Goal: Use online tool/utility: Utilize a website feature to perform a specific function

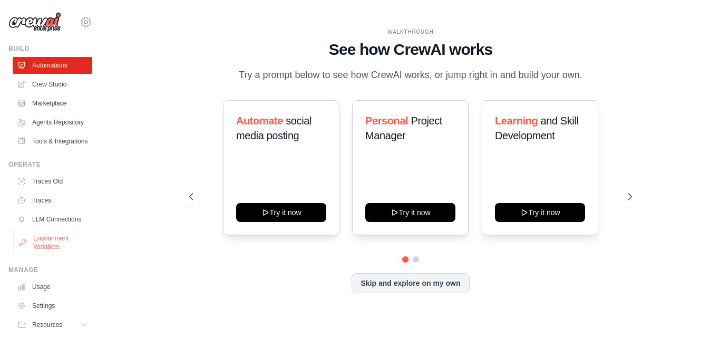
scroll to position [57, 0]
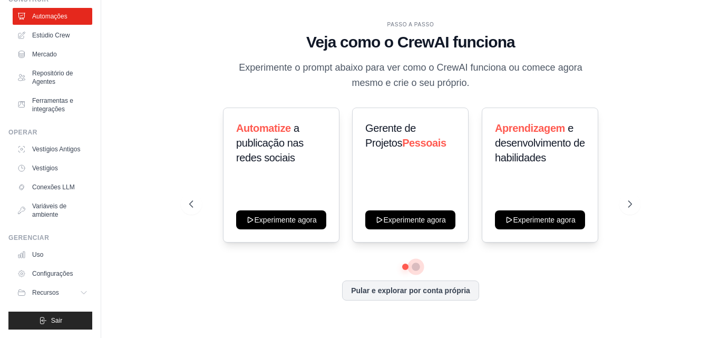
click at [414, 266] on button at bounding box center [416, 266] width 8 height 8
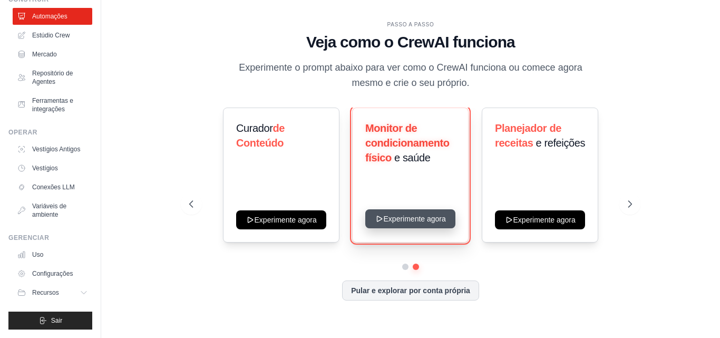
click at [427, 217] on button "Experimente agora" at bounding box center [410, 218] width 90 height 19
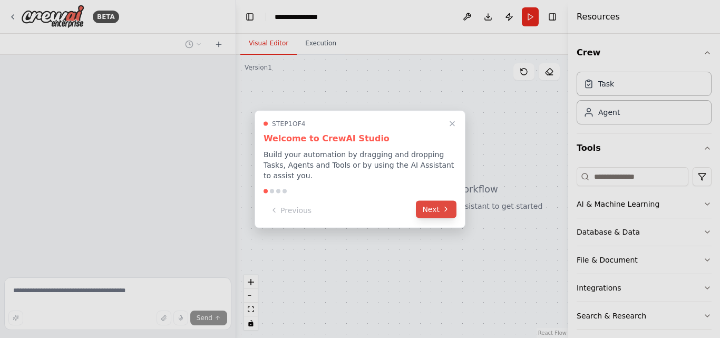
click at [445, 207] on icon at bounding box center [446, 209] width 2 height 4
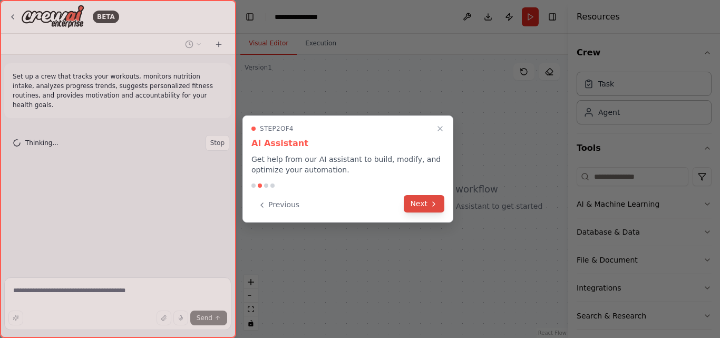
click at [434, 197] on button "Next" at bounding box center [424, 203] width 41 height 17
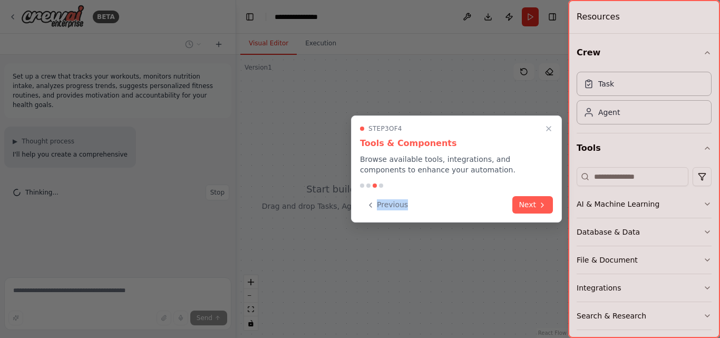
click at [434, 197] on div "Previous Next" at bounding box center [456, 204] width 193 height 17
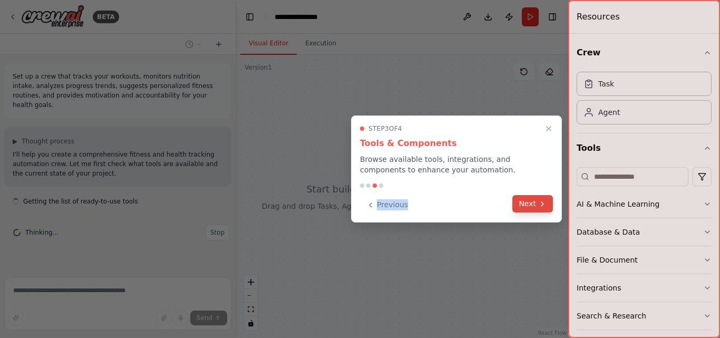
click at [520, 204] on button "Next" at bounding box center [532, 203] width 41 height 17
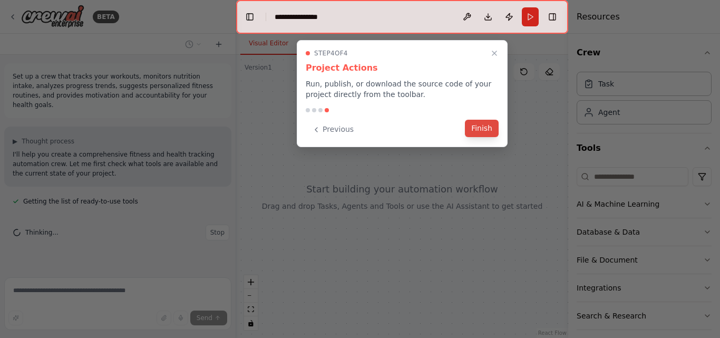
click at [481, 122] on button "Finish" at bounding box center [482, 128] width 34 height 17
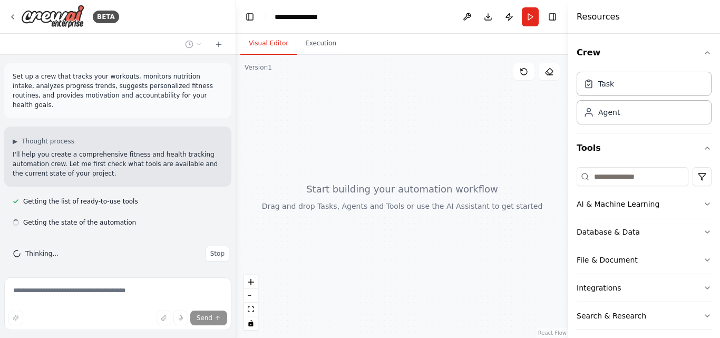
drag, startPoint x: 348, startPoint y: 145, endPoint x: 161, endPoint y: 85, distance: 197.0
click at [212, 86] on div "**********" at bounding box center [360, 169] width 720 height 338
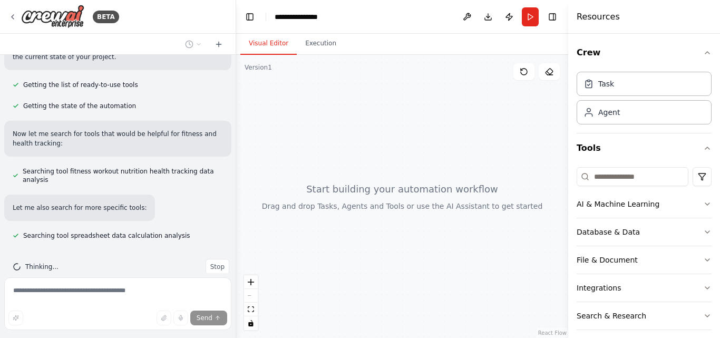
scroll to position [138, 0]
